Goal: Task Accomplishment & Management: Manage account settings

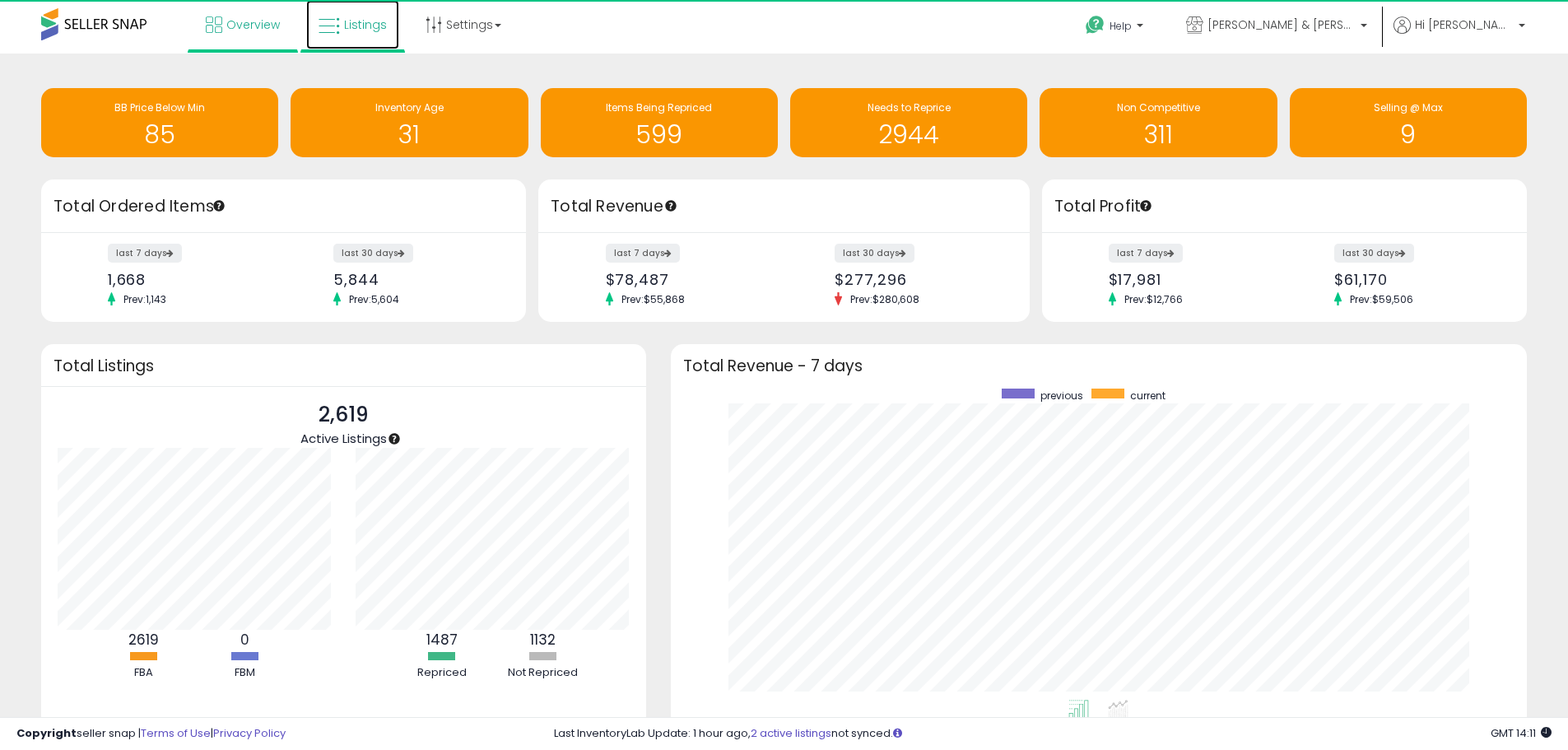
click at [361, 29] on span "Listings" at bounding box center [366, 25] width 43 height 17
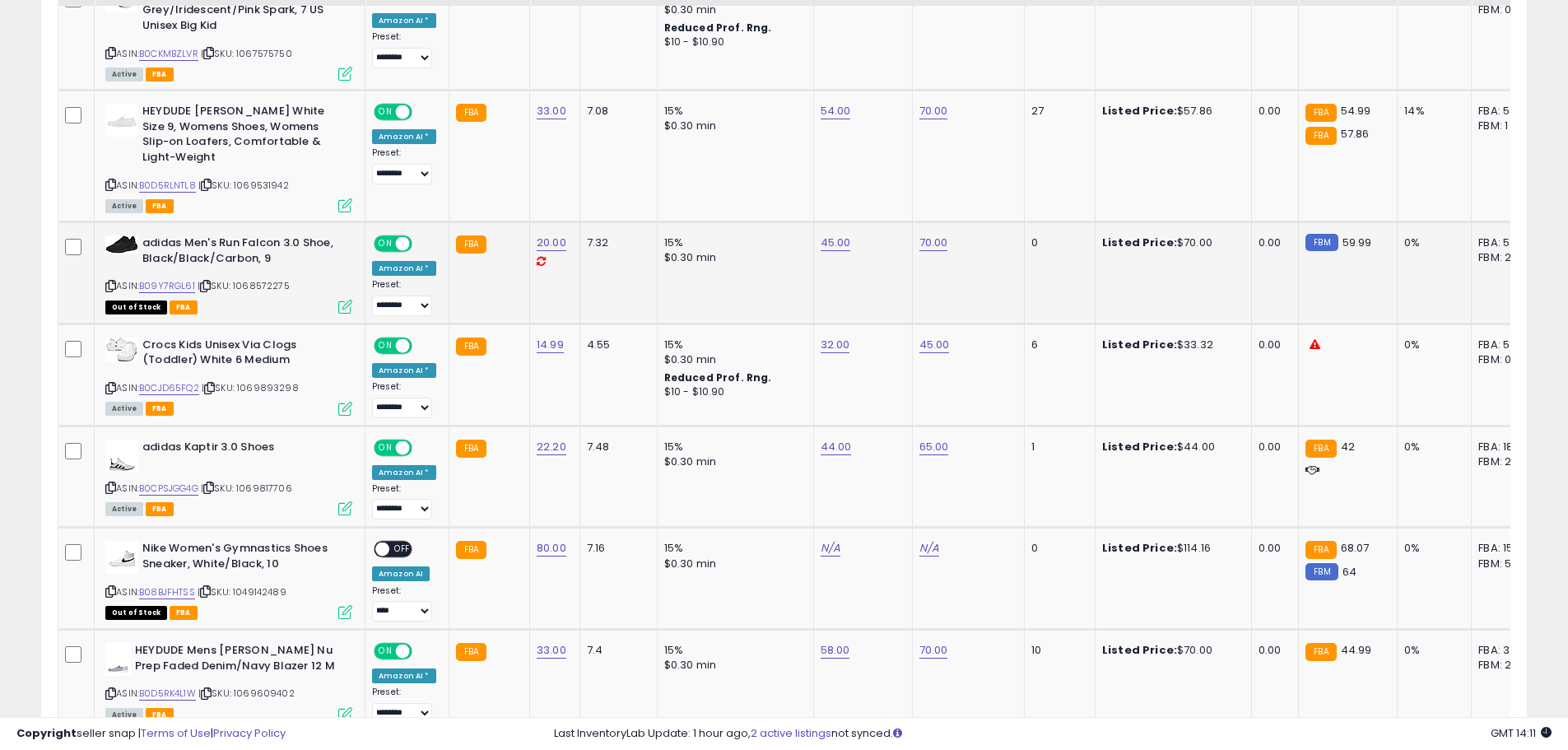
scroll to position [658, 0]
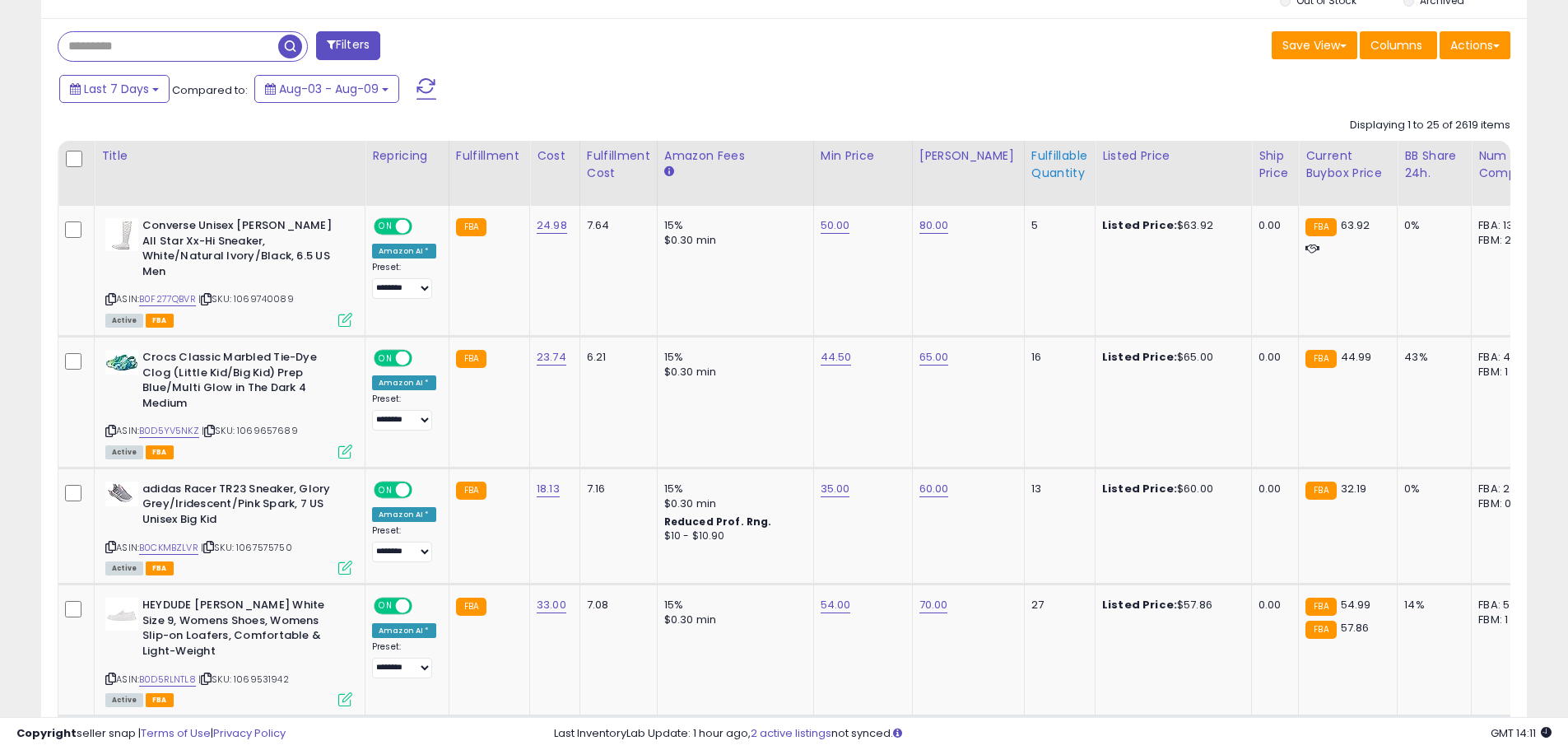
click at [1044, 167] on div "Fulfillable Quantity" at bounding box center [1060, 164] width 57 height 34
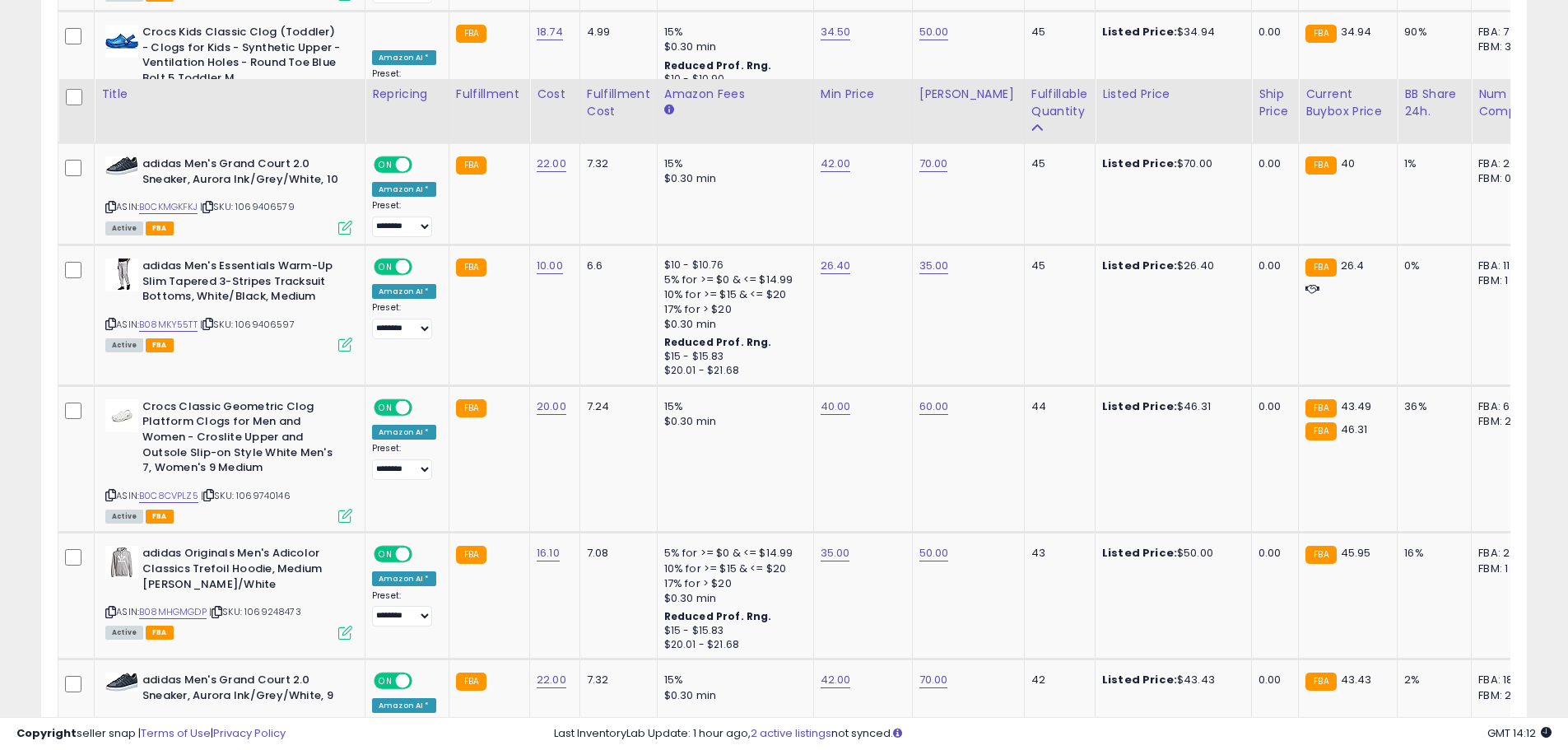
scroll to position [3233, 0]
